Goal: Transaction & Acquisition: Book appointment/travel/reservation

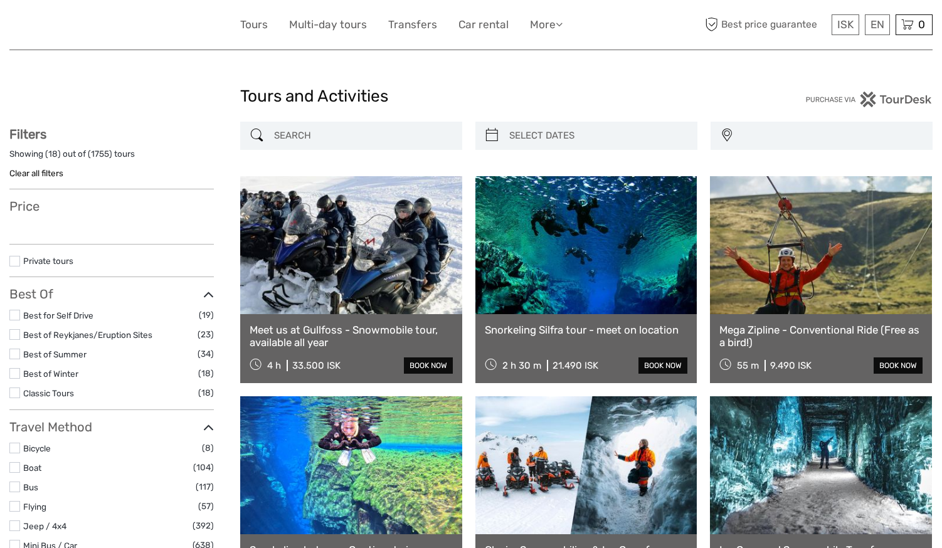
select select
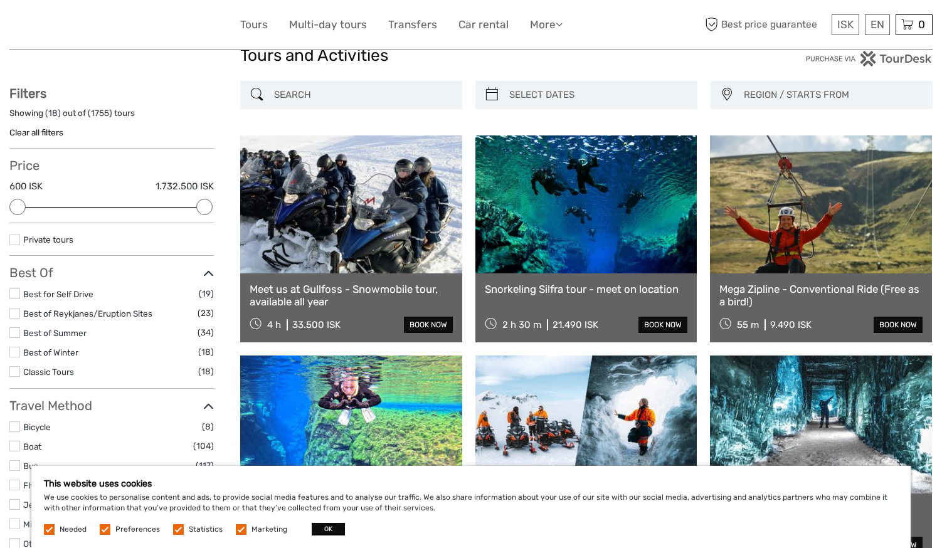
scroll to position [63, 0]
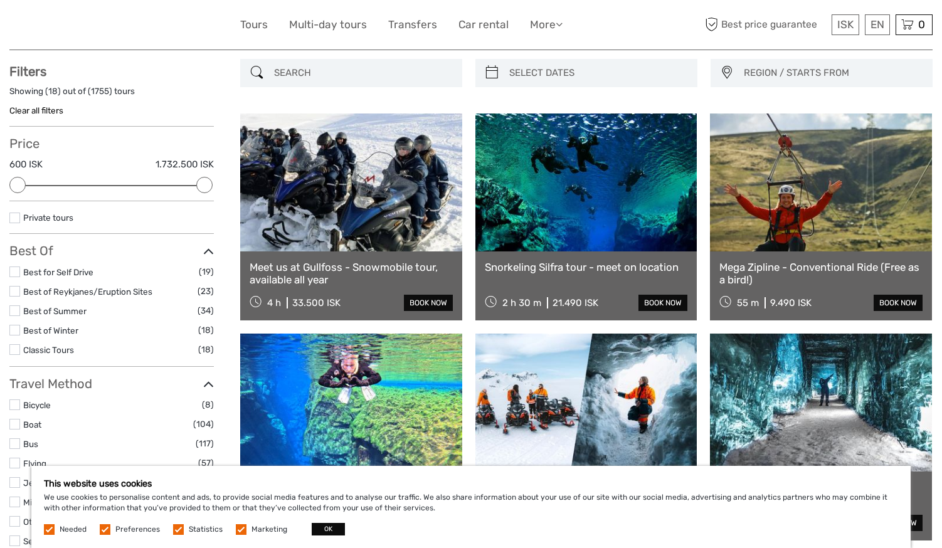
click at [593, 267] on link "Snorkeling Silfra tour - meet on location" at bounding box center [586, 267] width 203 height 13
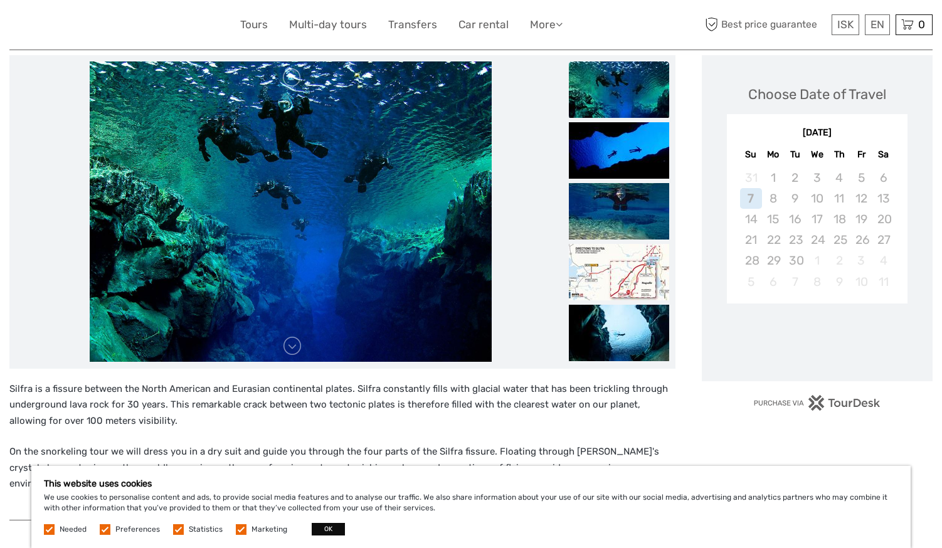
scroll to position [188, 0]
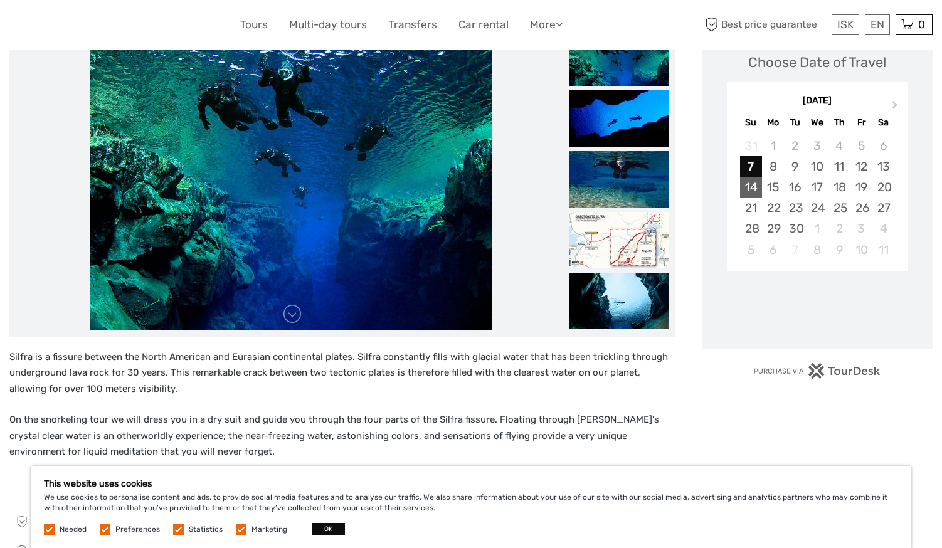
click at [741, 192] on div "14" at bounding box center [751, 187] width 22 height 21
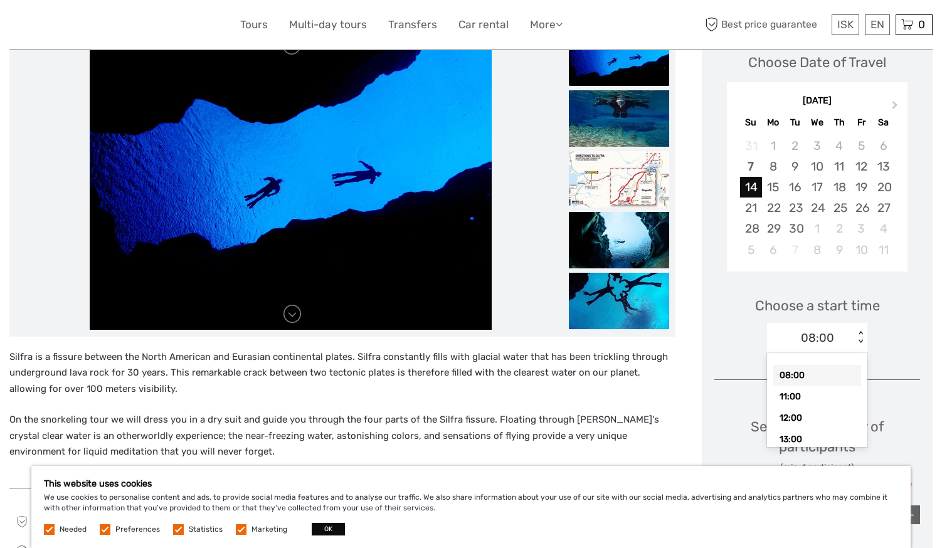
click at [855, 328] on div "08:00 < >" at bounding box center [817, 338] width 100 height 30
click at [805, 415] on div "12:00" at bounding box center [817, 417] width 88 height 21
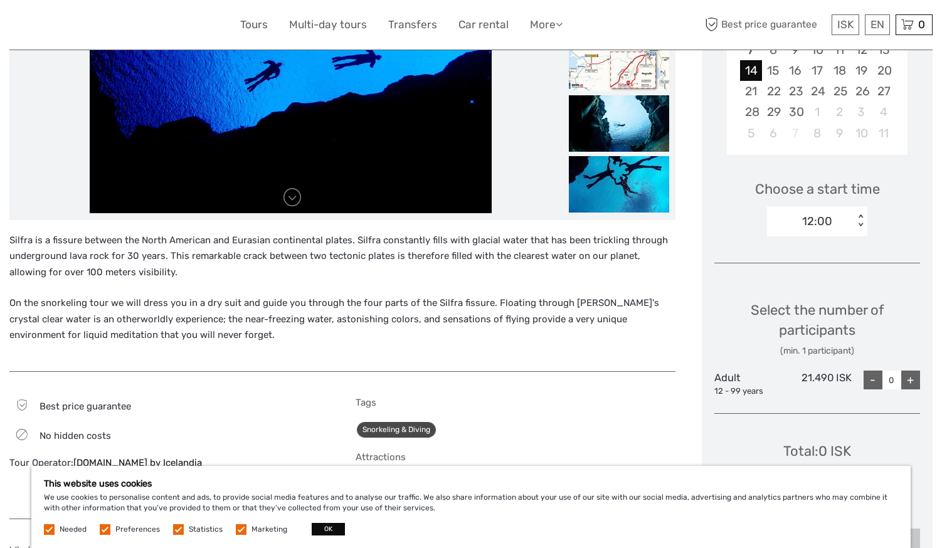
scroll to position [313, 0]
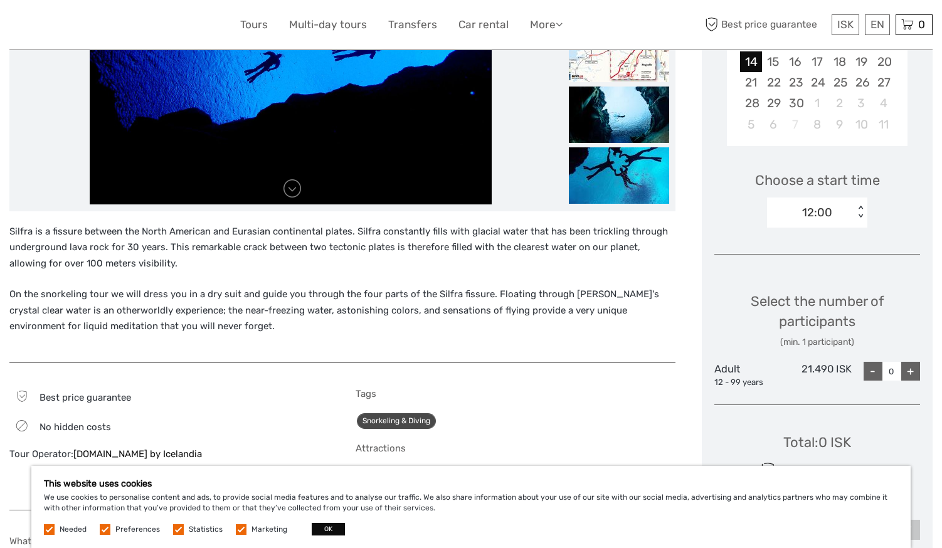
click at [908, 368] on div "+" at bounding box center [910, 371] width 19 height 19
type input "2"
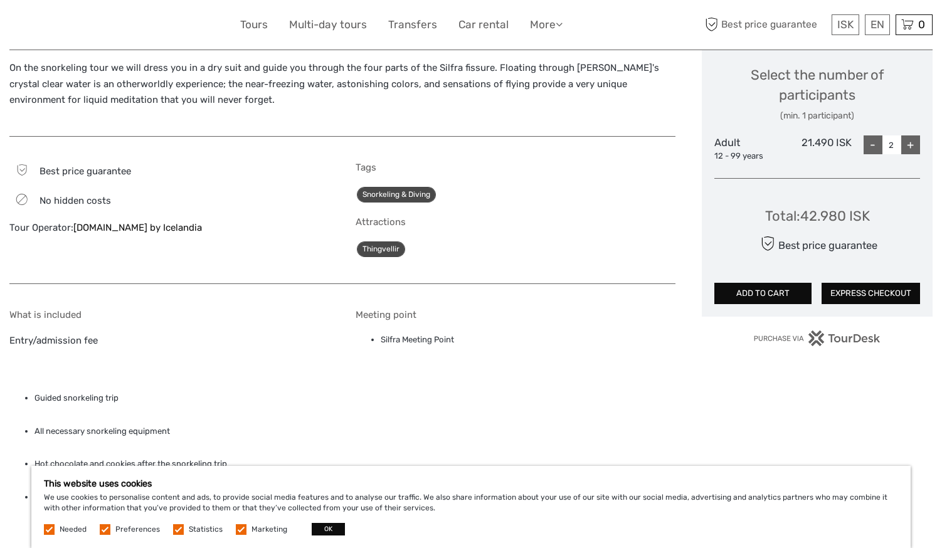
scroll to position [564, 0]
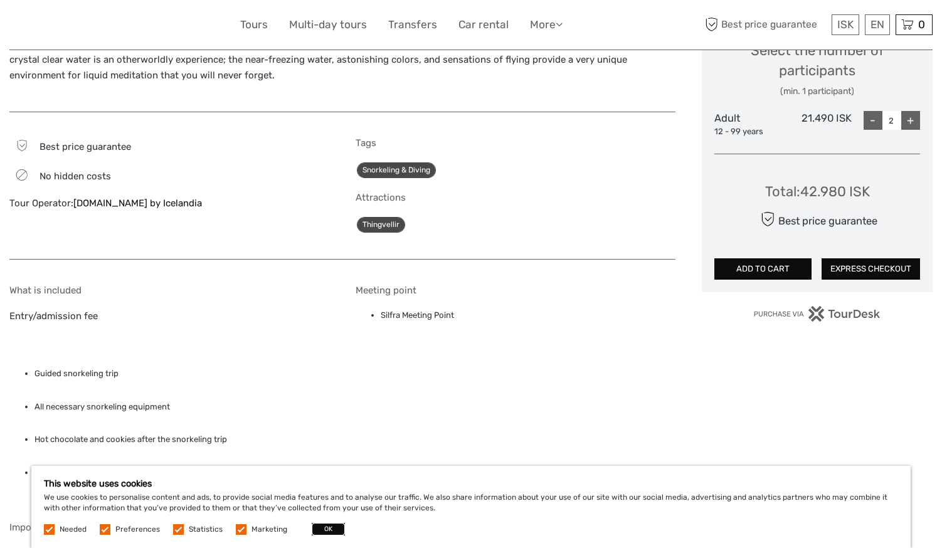
click at [327, 527] on button "OK" at bounding box center [328, 529] width 33 height 13
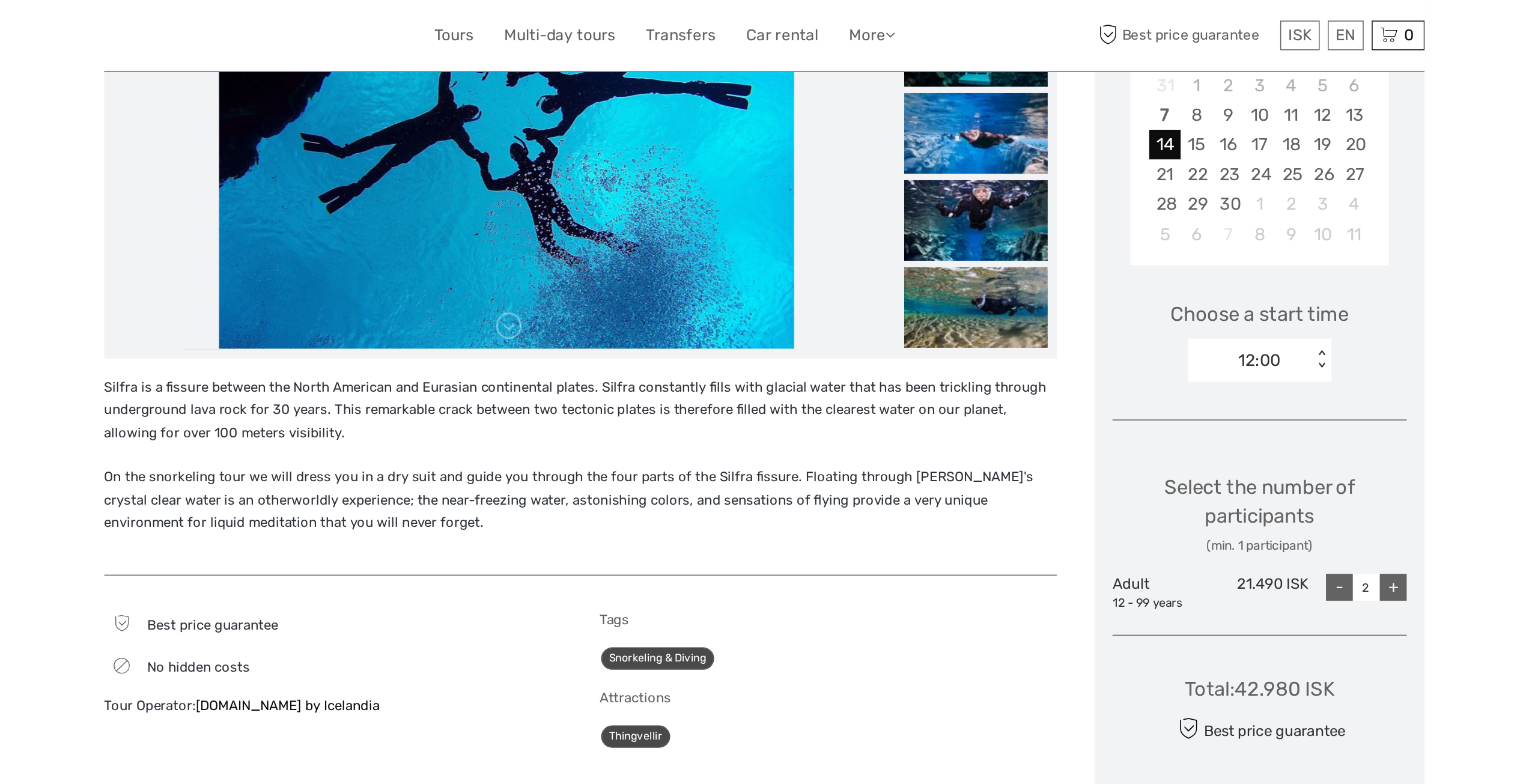
scroll to position [300, 0]
